Goal: Transaction & Acquisition: Obtain resource

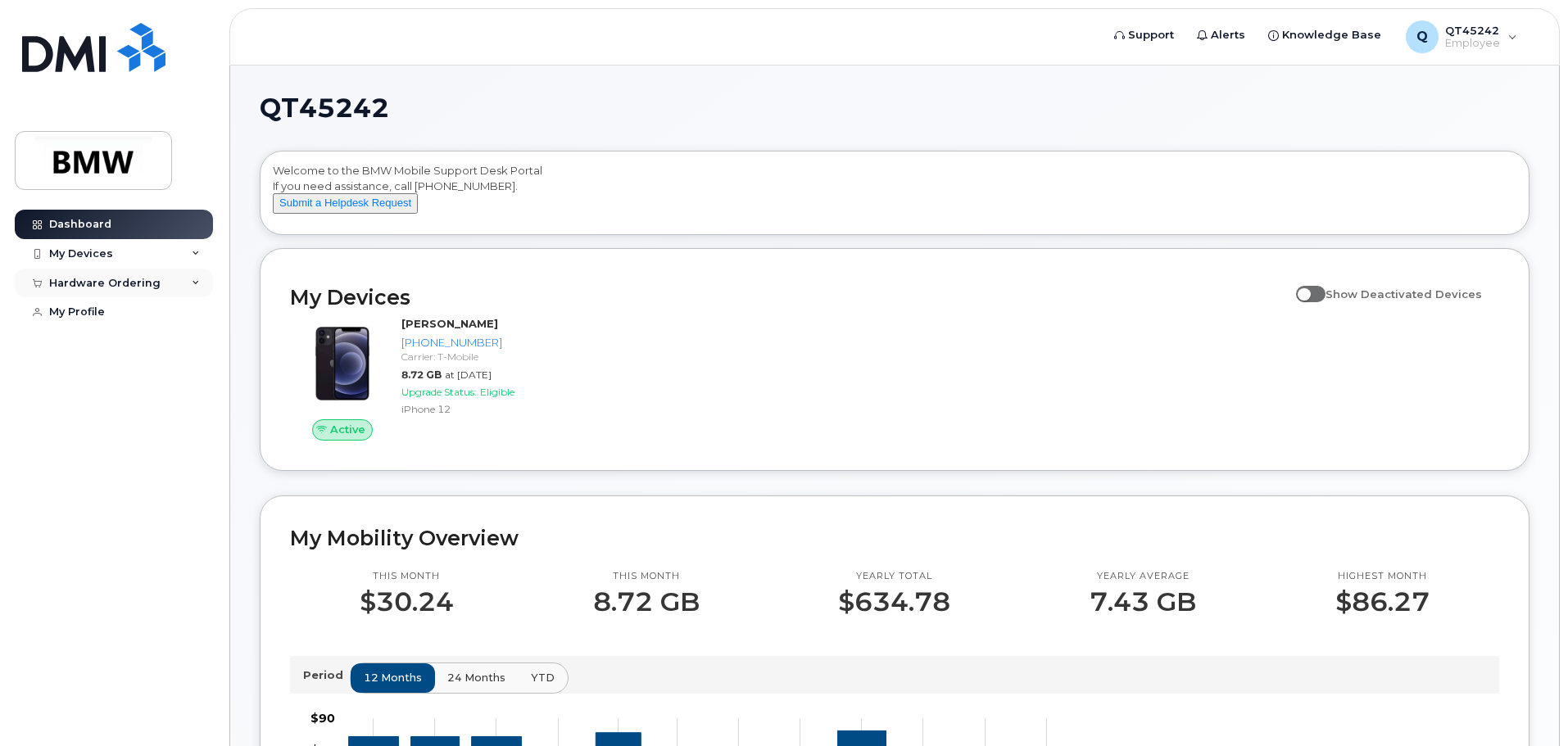
click at [198, 283] on icon at bounding box center [195, 283] width 9 height 9
click at [79, 308] on div "New Order" at bounding box center [87, 312] width 62 height 14
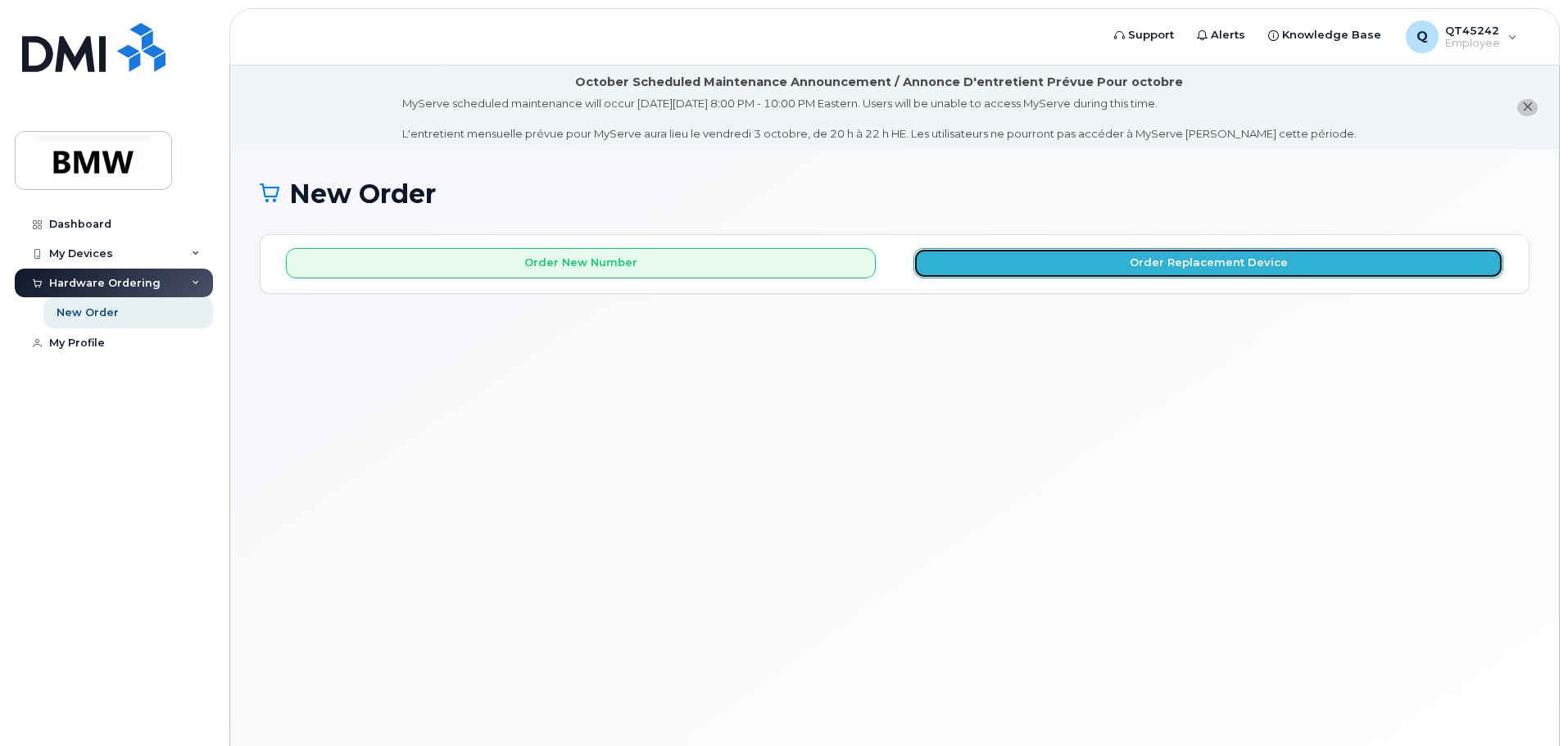
click at [1169, 269] on button "Order Replacement Device" at bounding box center [1209, 263] width 590 height 31
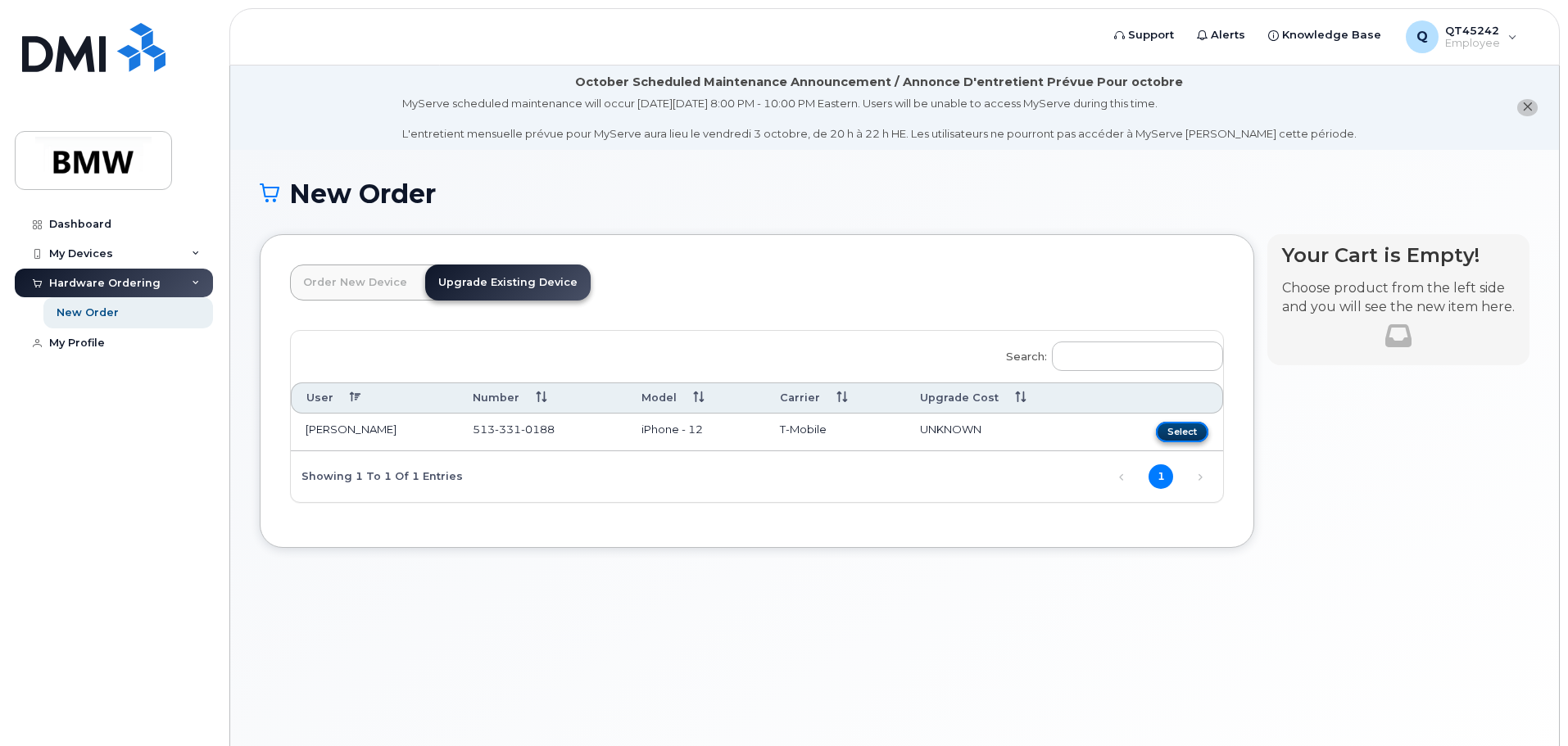
click at [1180, 438] on button "Select" at bounding box center [1182, 432] width 53 height 20
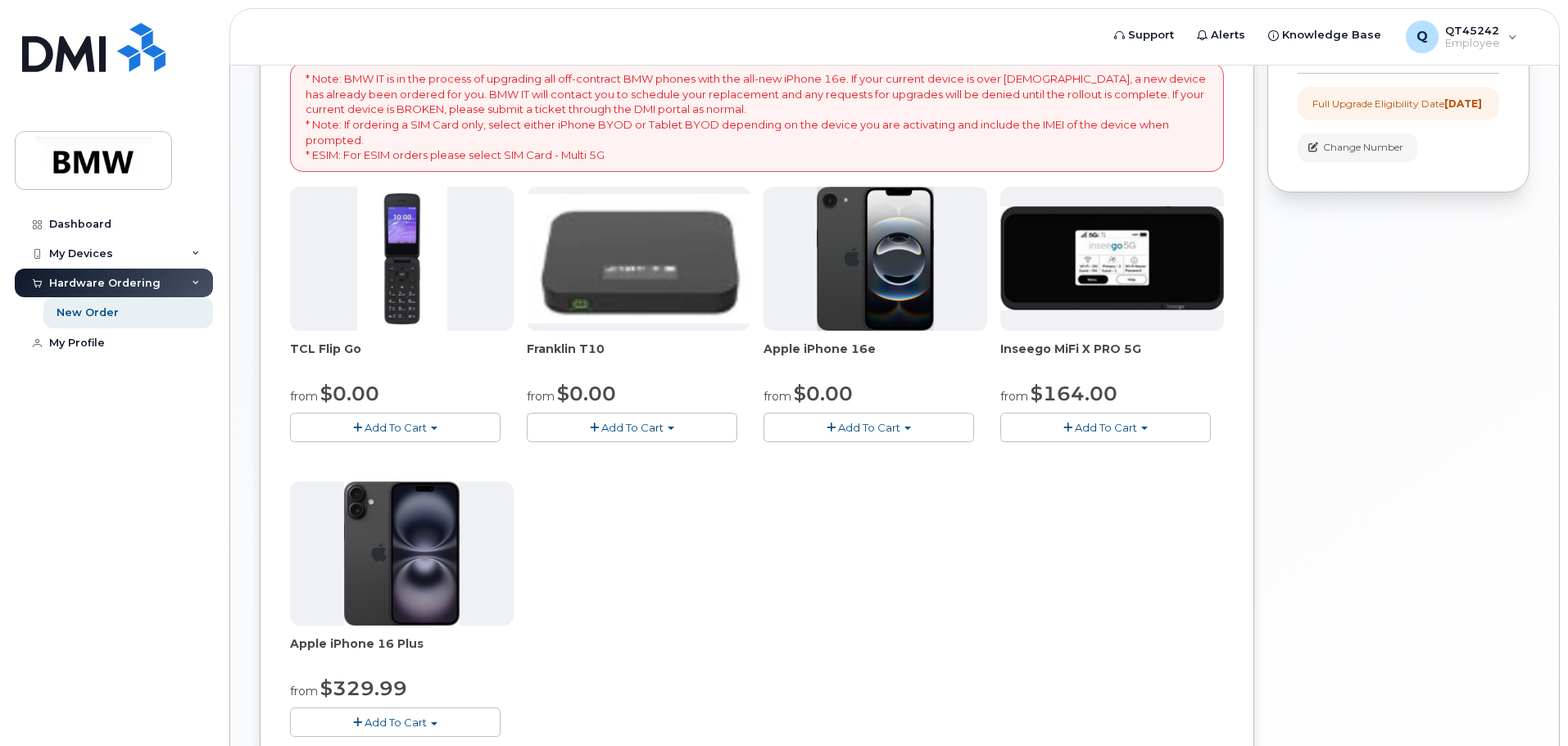
scroll to position [344, 0]
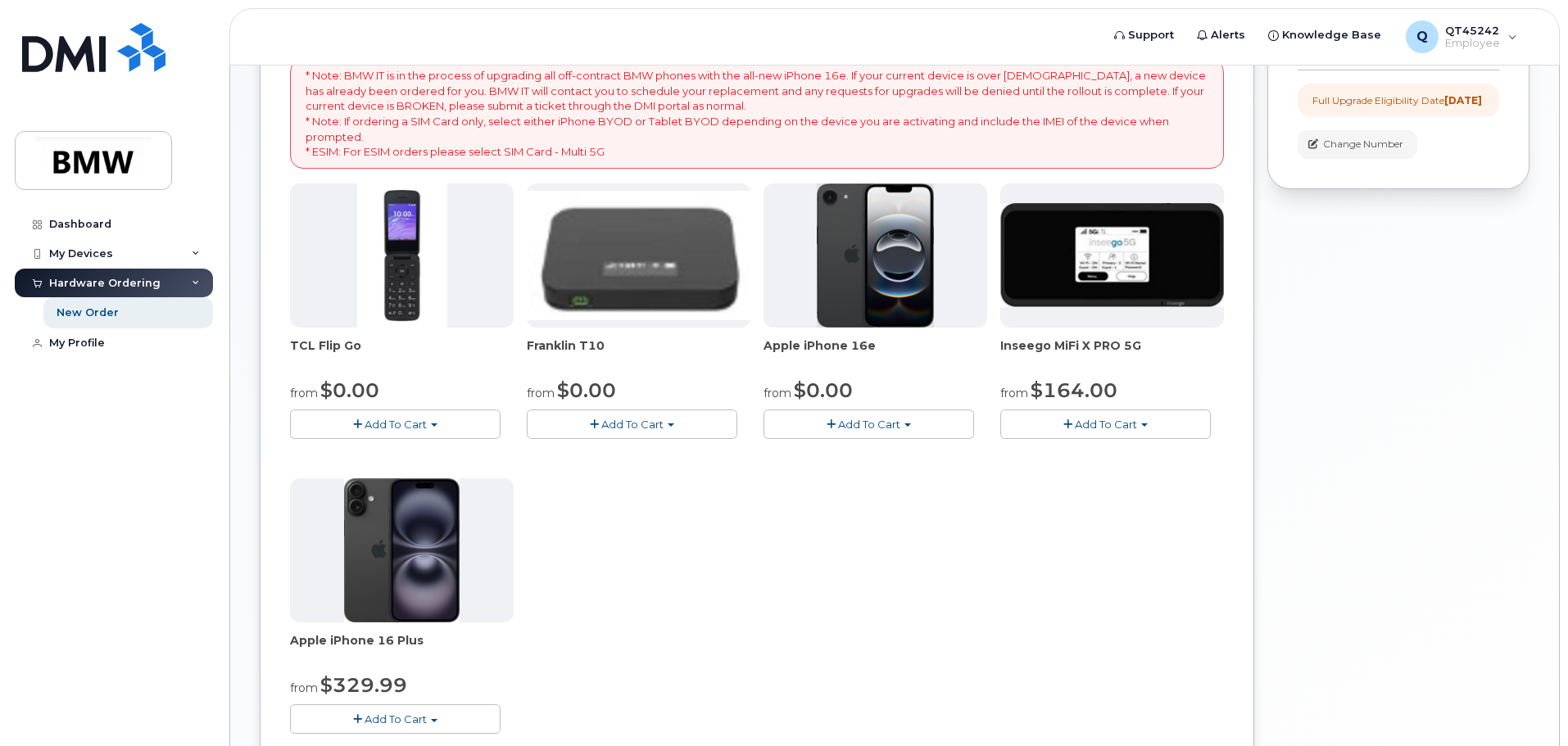
drag, startPoint x: 1561, startPoint y: 440, endPoint x: 1562, endPoint y: 471, distance: 31.0
click at [1562, 471] on body "Support Alerts Knowledge Base Q QT45242 Employee English Français Sign out Dash…" at bounding box center [784, 303] width 1568 height 1294
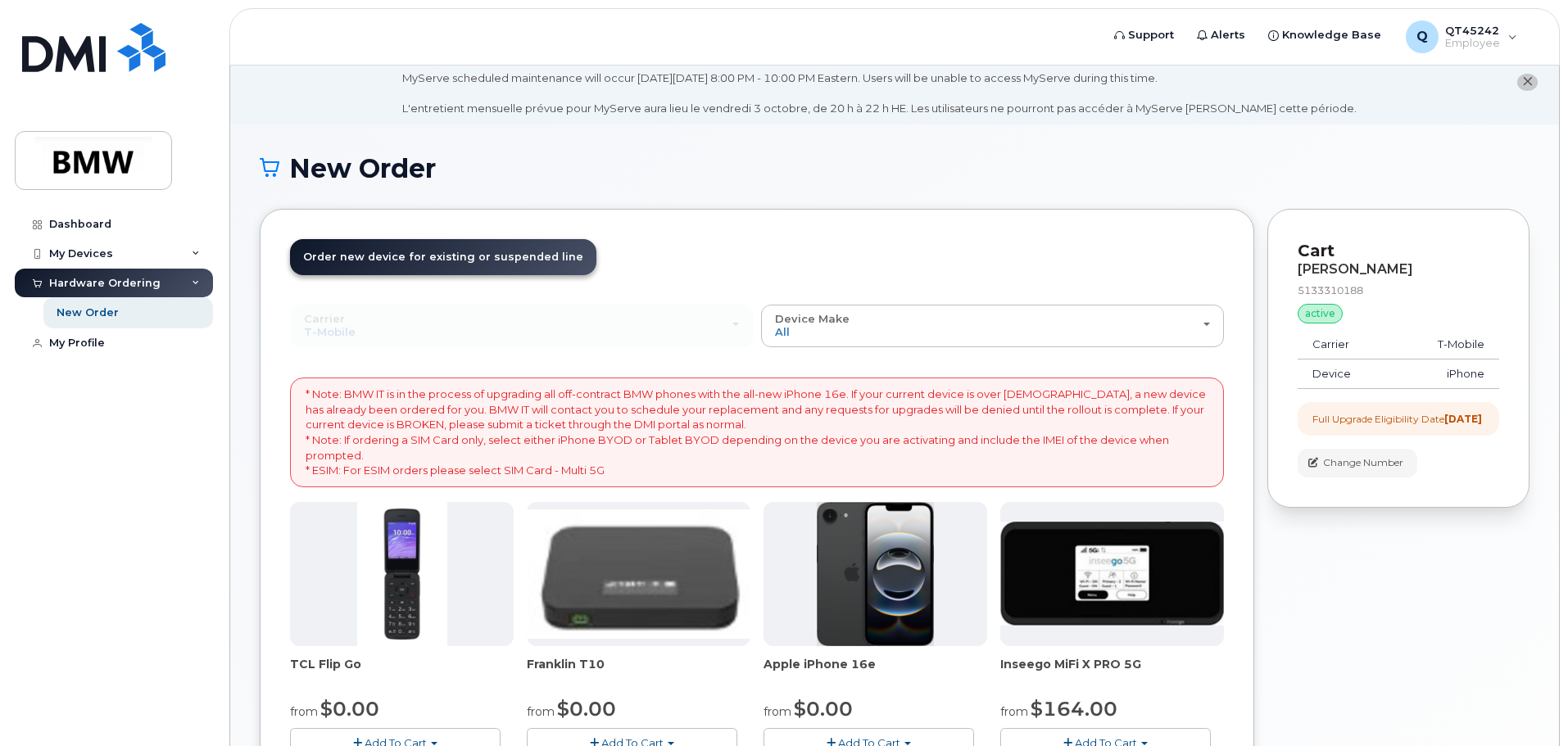
scroll to position [0, 0]
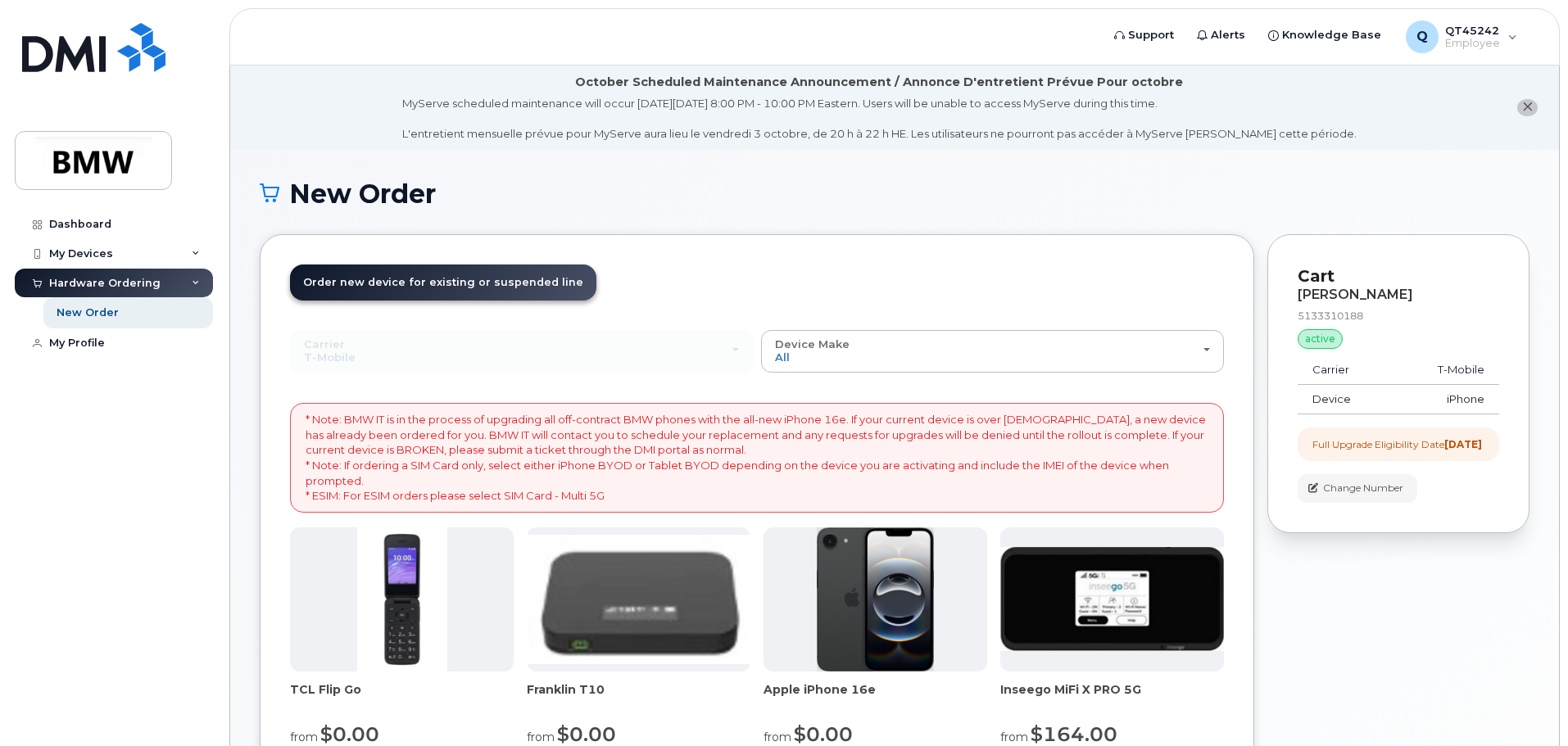
click at [729, 435] on p "* Note: BMW IT is in the process of upgrading all off-contract BMW phones with …" at bounding box center [757, 457] width 903 height 91
